Goal: Task Accomplishment & Management: Complete application form

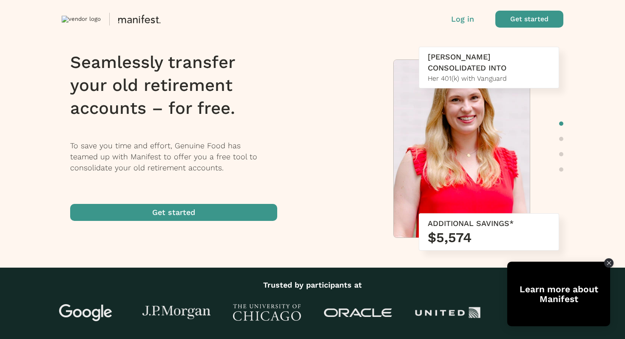
click at [535, 20] on span "button" at bounding box center [530, 19] width 68 height 17
